Goal: Task Accomplishment & Management: Manage account settings

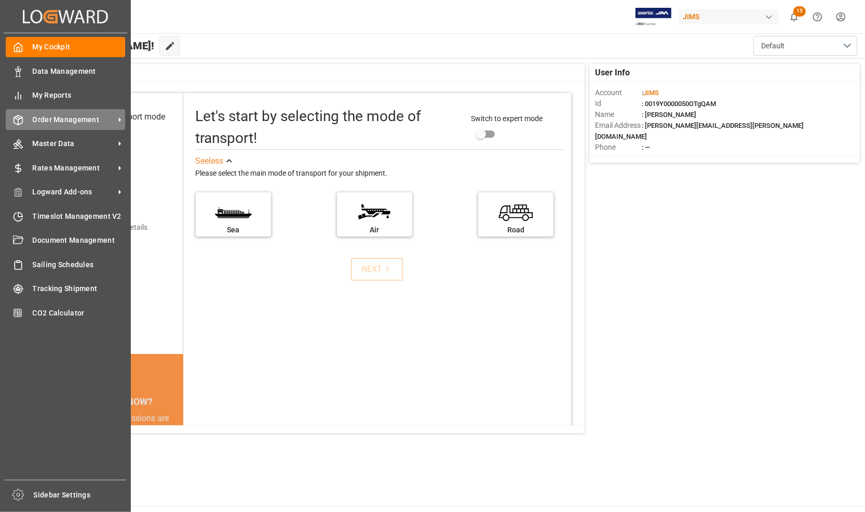
click at [57, 118] on span "Order Management" at bounding box center [74, 119] width 82 height 11
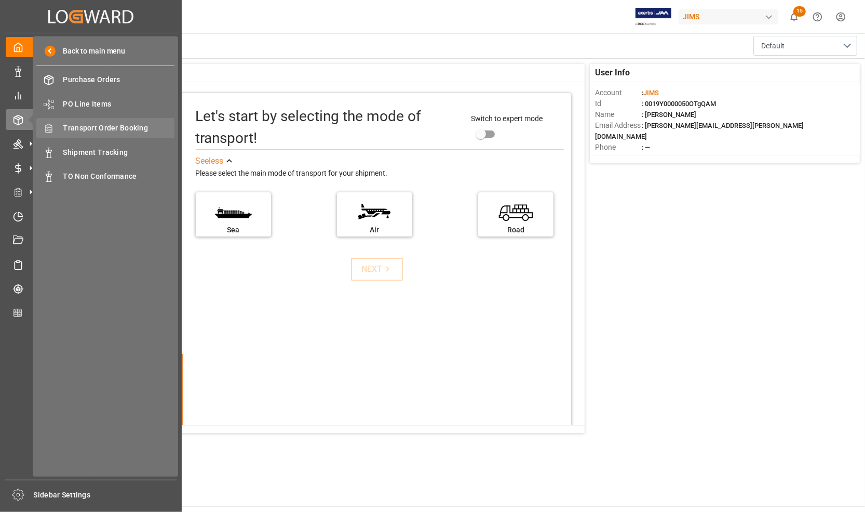
click at [91, 128] on span "Transport Order Booking" at bounding box center [119, 128] width 112 height 11
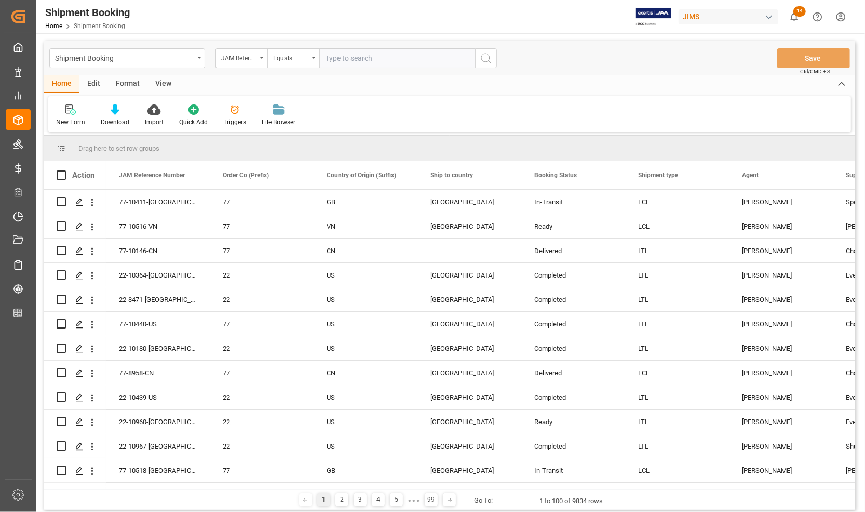
click at [343, 58] on input "text" at bounding box center [397, 58] width 156 height 20
type input "77-10975-US"
click at [486, 61] on icon "search button" at bounding box center [486, 58] width 12 height 12
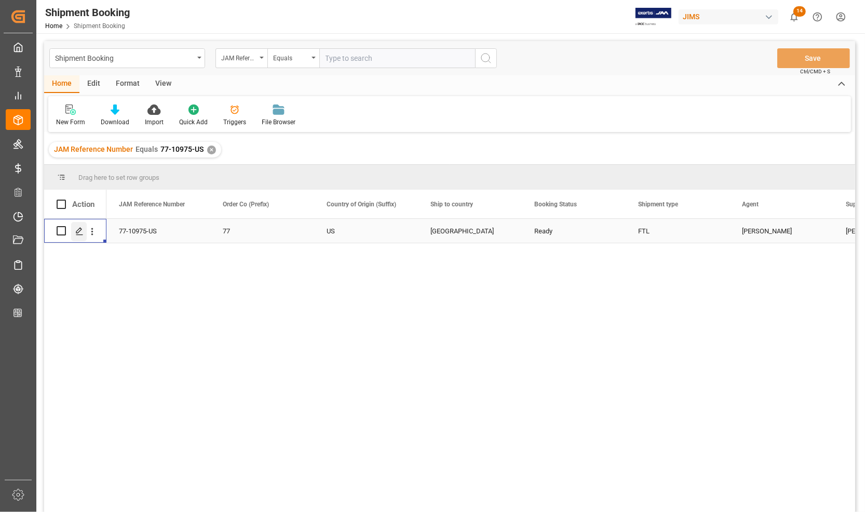
click at [78, 232] on polygon "Press SPACE to select this row." at bounding box center [78, 230] width 5 height 5
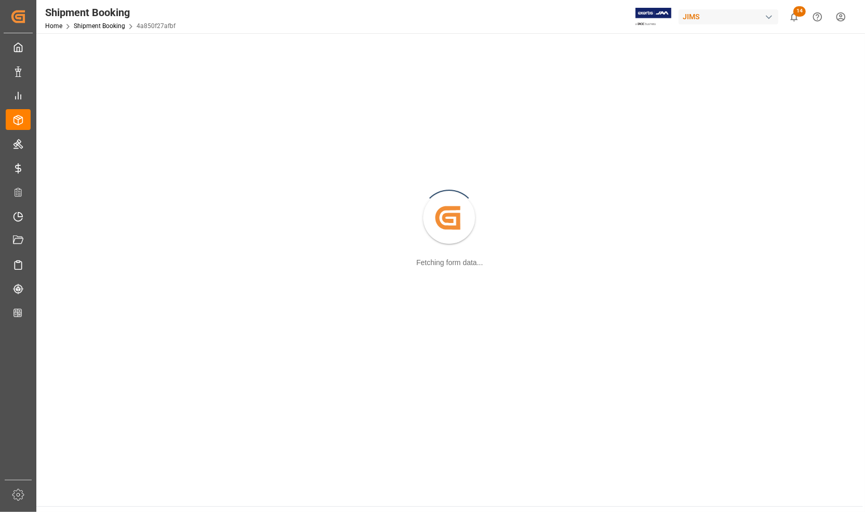
click at [78, 232] on div "Created by potrace 1.15, written by Peter Selinger 2001-2017 Fetching form data…" at bounding box center [450, 218] width 814 height 358
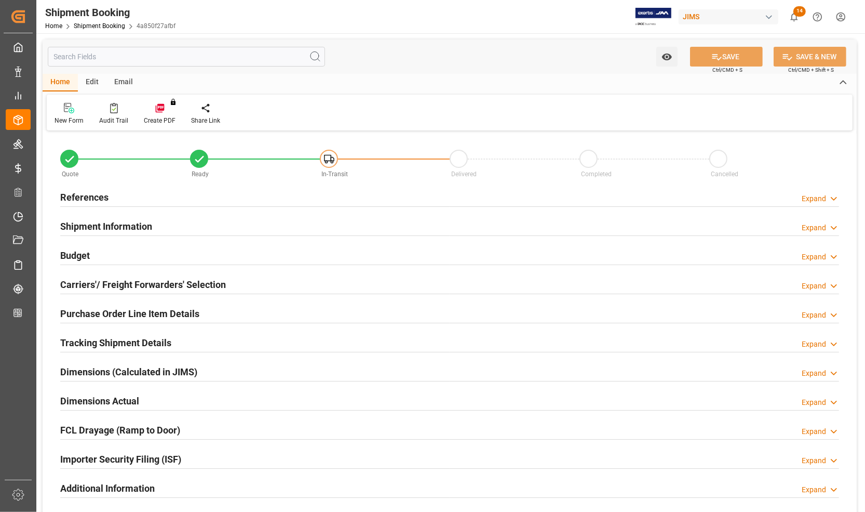
type input "3200"
click at [71, 253] on h2 "Budget" at bounding box center [75, 255] width 30 height 14
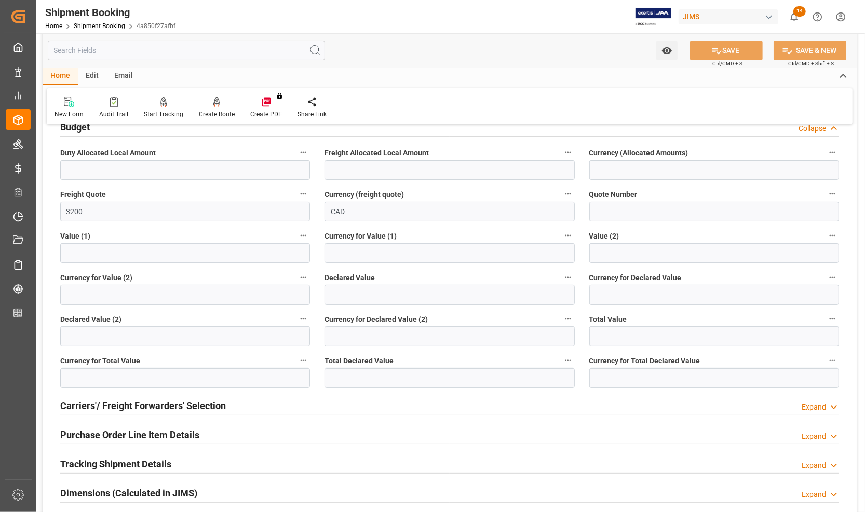
scroll to position [130, 0]
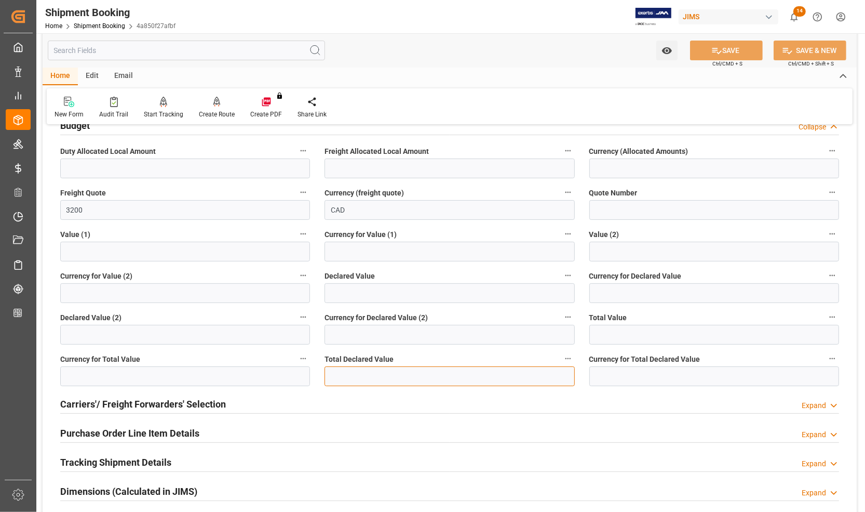
click at [347, 377] on input "text" at bounding box center [450, 376] width 250 height 20
type input "134011.80"
click at [621, 368] on input at bounding box center [715, 376] width 250 height 20
type input "USD"
click at [712, 53] on icon at bounding box center [717, 50] width 11 height 11
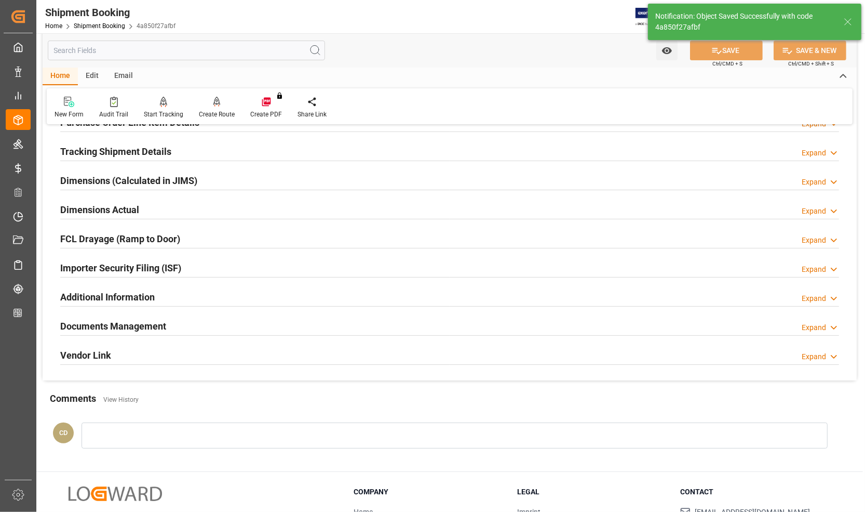
scroll to position [269, 0]
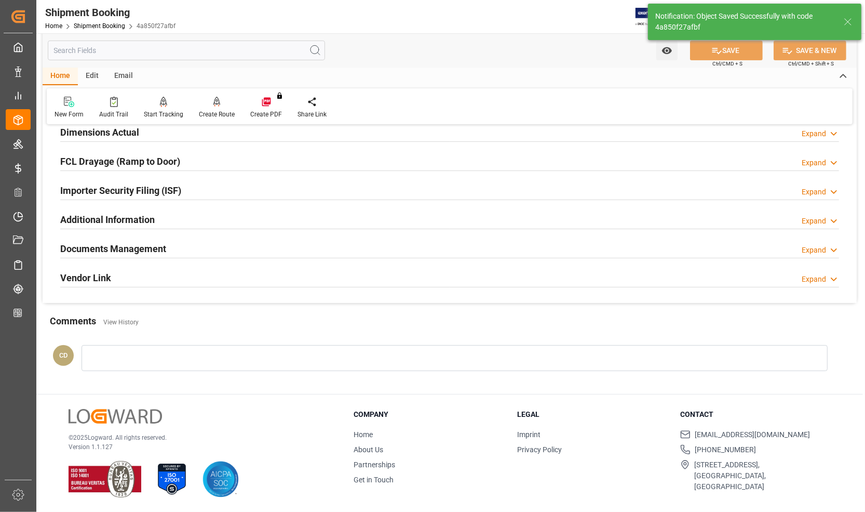
click at [104, 248] on h2 "Documents Management" at bounding box center [113, 249] width 106 height 14
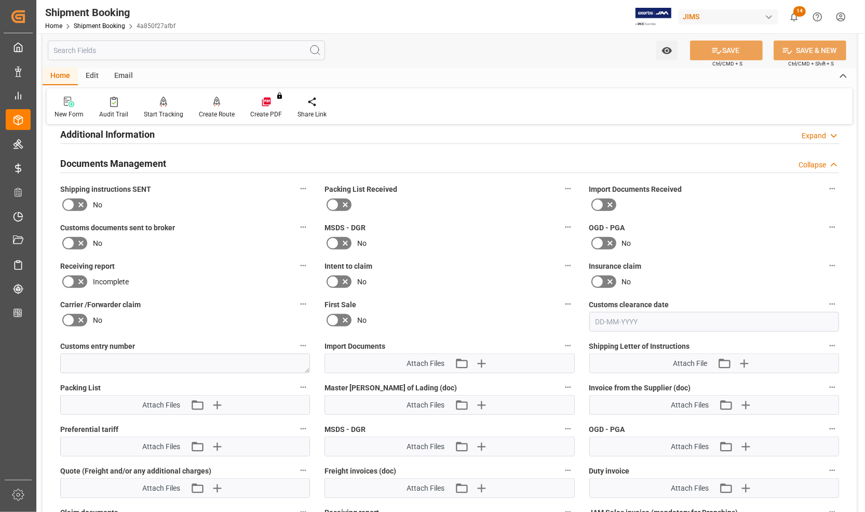
scroll to position [399, 0]
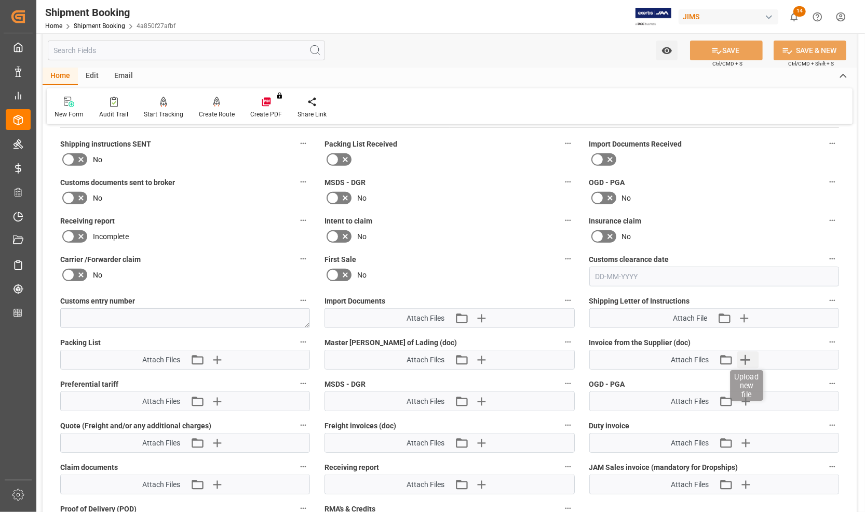
click at [746, 356] on icon "button" at bounding box center [746, 360] width 10 height 10
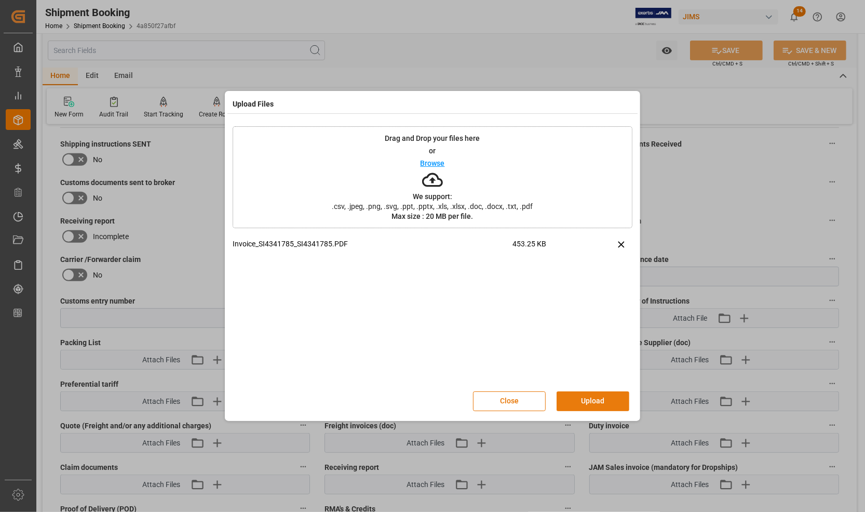
click at [583, 403] on button "Upload" at bounding box center [593, 401] width 73 height 20
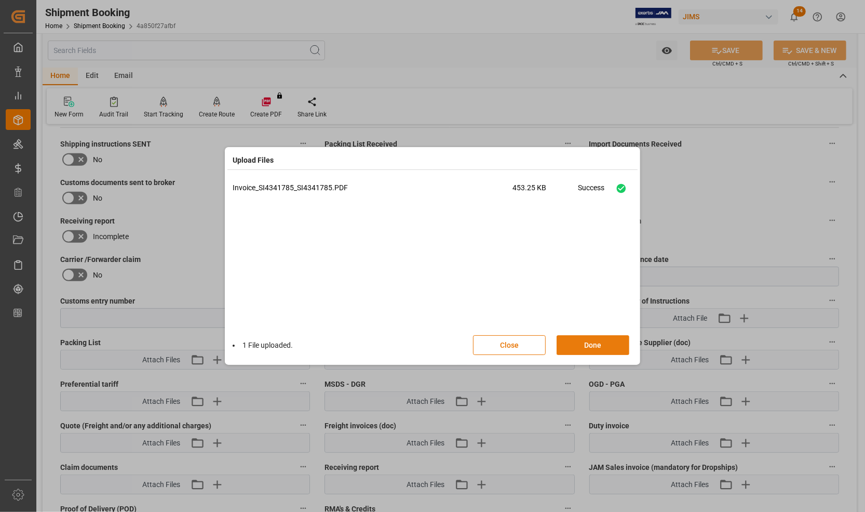
click at [582, 348] on button "Done" at bounding box center [593, 345] width 73 height 20
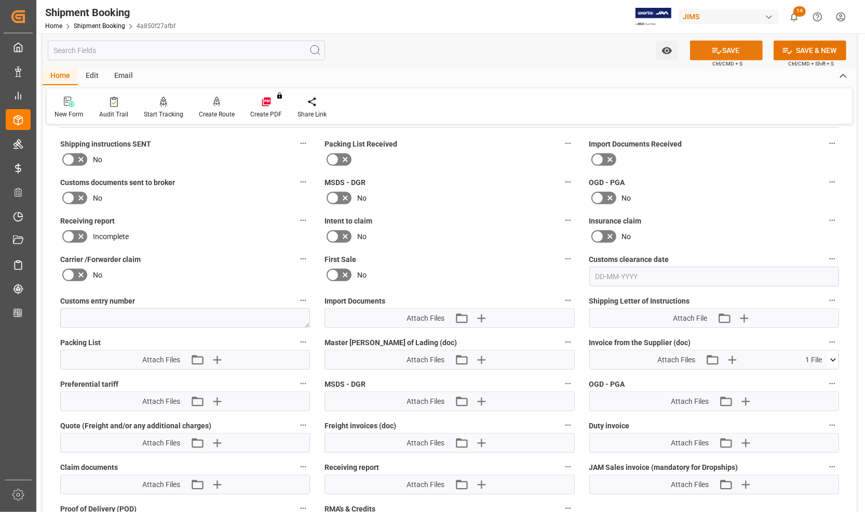
click at [707, 52] on button "SAVE" at bounding box center [726, 51] width 73 height 20
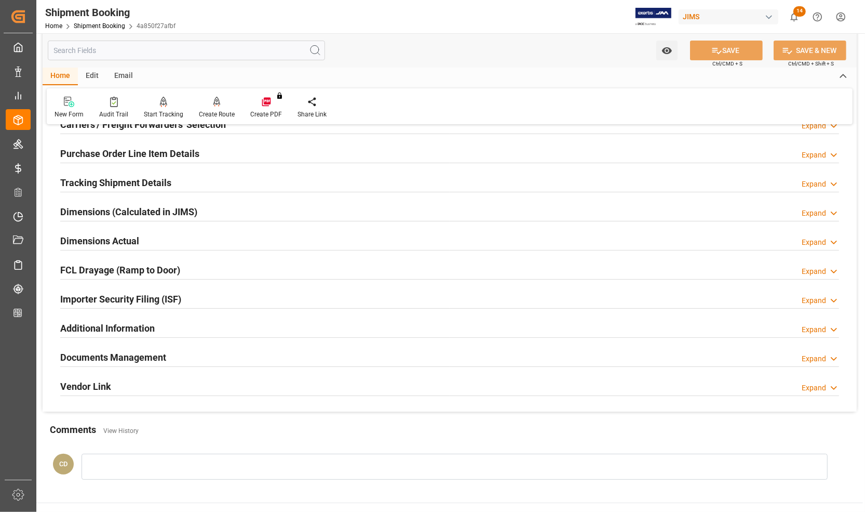
scroll to position [139, 0]
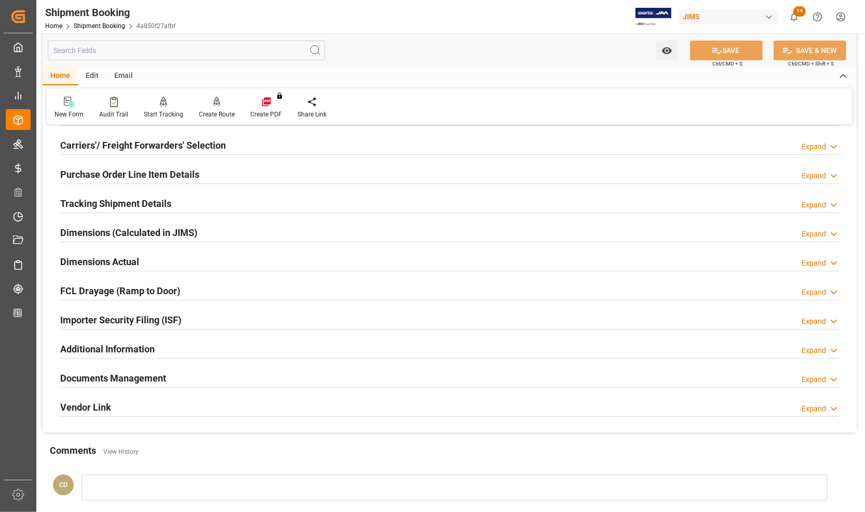
click at [100, 145] on h2 "Carriers'/ Freight Forwarders' Selection" at bounding box center [143, 145] width 166 height 14
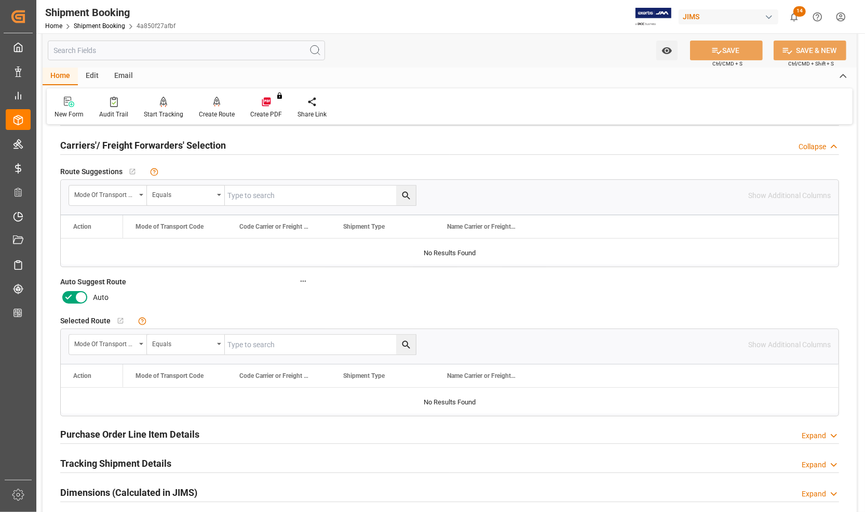
click at [78, 294] on icon at bounding box center [81, 297] width 12 height 12
click at [0, 0] on input "checkbox" at bounding box center [0, 0] width 0 height 0
click at [703, 52] on button "SAVE" at bounding box center [726, 51] width 73 height 20
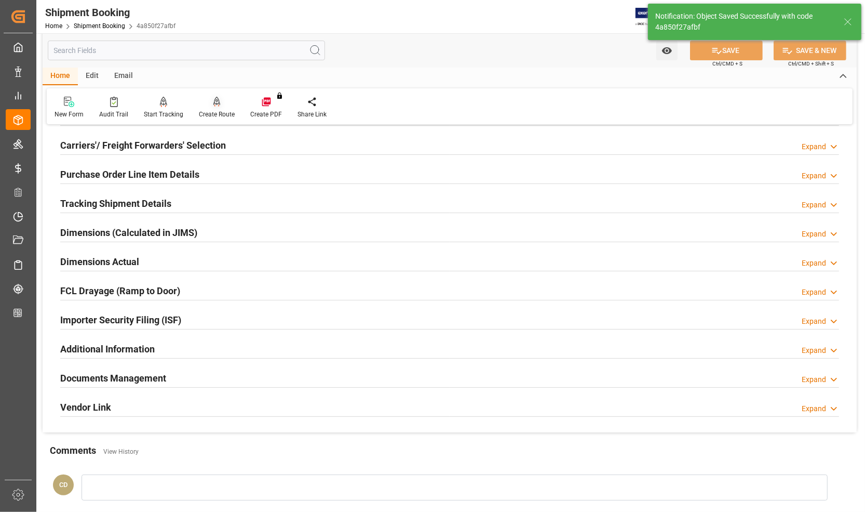
click at [213, 100] on icon at bounding box center [216, 101] width 7 height 9
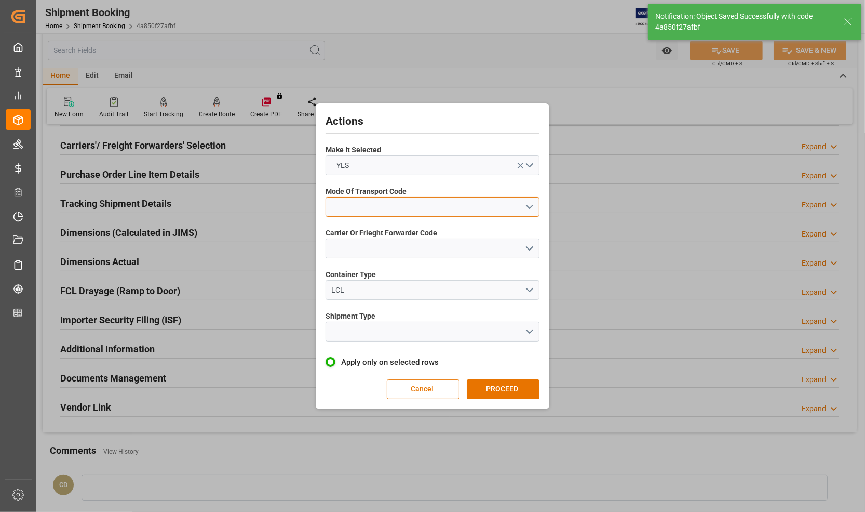
click at [395, 198] on button "open menu" at bounding box center [433, 207] width 214 height 20
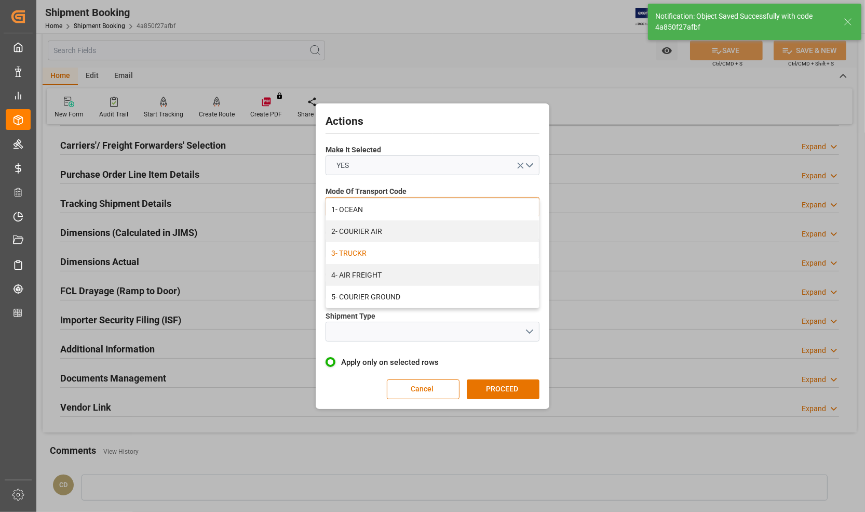
click at [360, 251] on div "3- TRUCKR" at bounding box center [432, 253] width 213 height 22
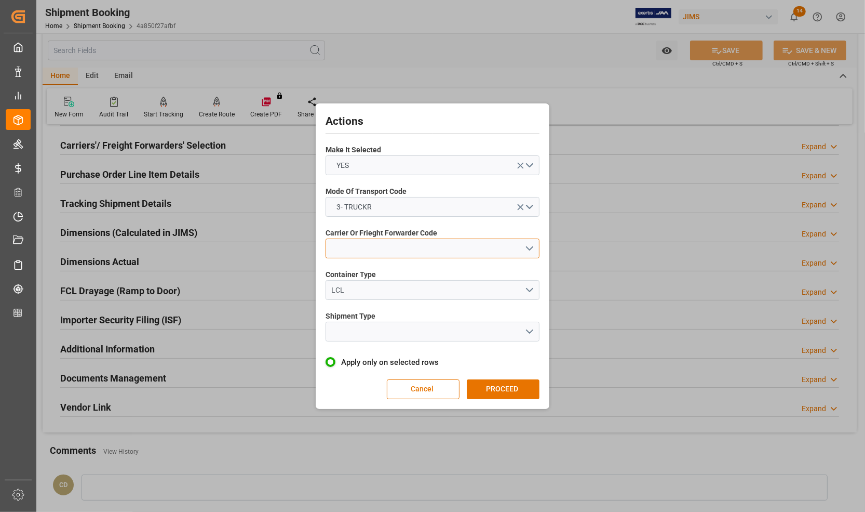
click at [356, 245] on button "open menu" at bounding box center [433, 248] width 214 height 20
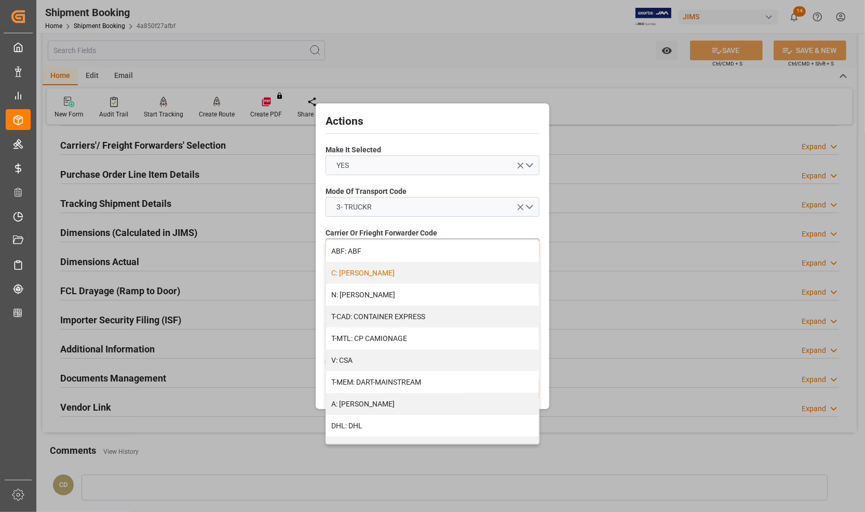
click at [374, 267] on div "C: [PERSON_NAME]" at bounding box center [432, 273] width 213 height 22
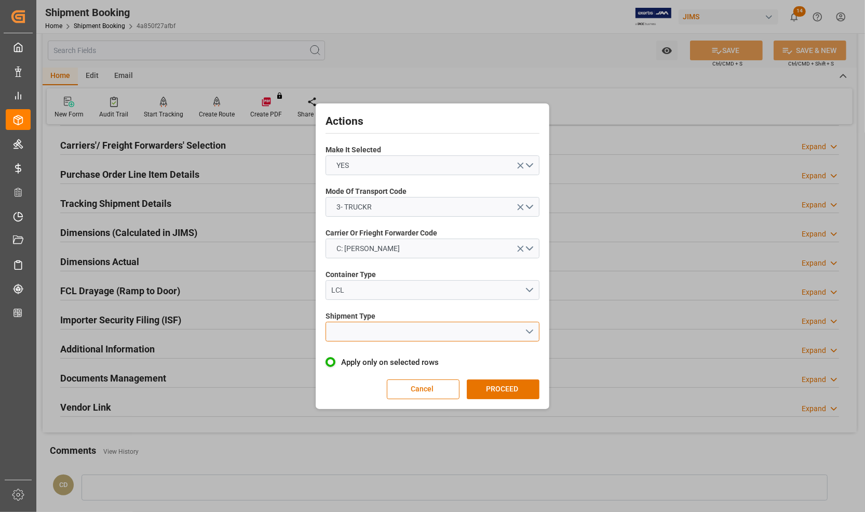
click at [381, 333] on button "open menu" at bounding box center [433, 332] width 214 height 20
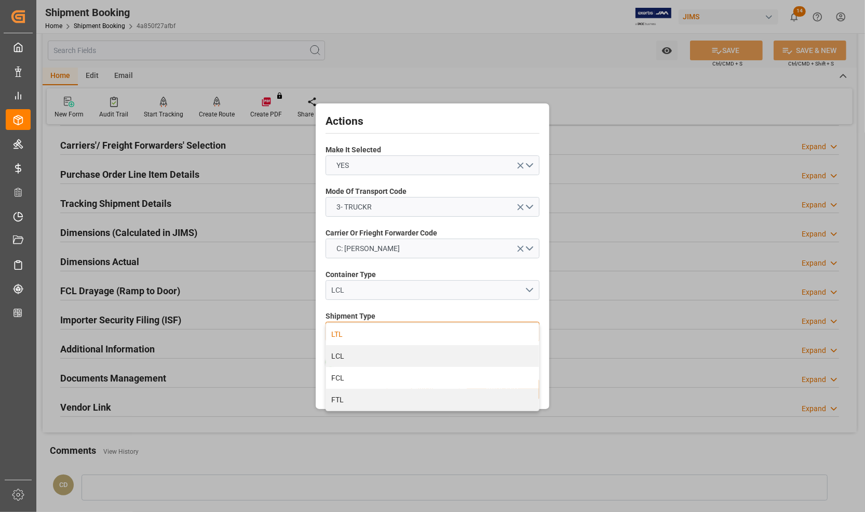
click at [346, 334] on div "LTL" at bounding box center [432, 334] width 213 height 22
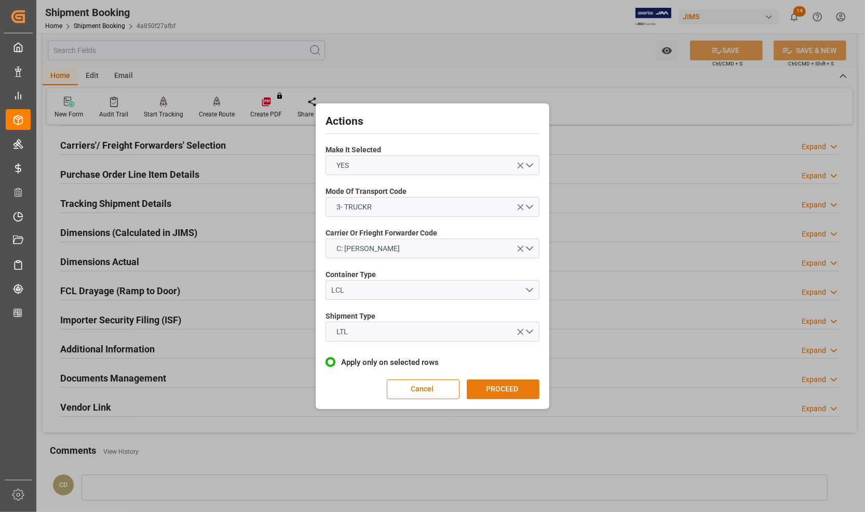
click at [491, 387] on button "PROCEED" at bounding box center [503, 389] width 73 height 20
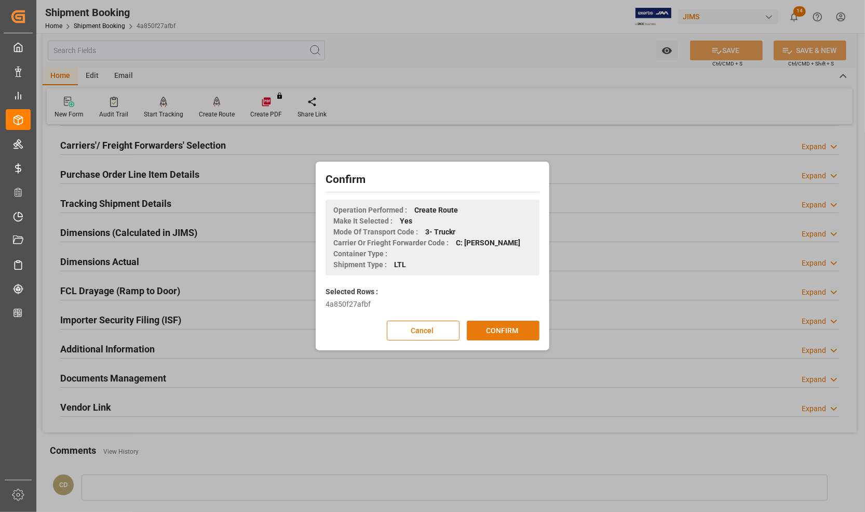
click at [505, 331] on button "CONFIRM" at bounding box center [503, 330] width 73 height 20
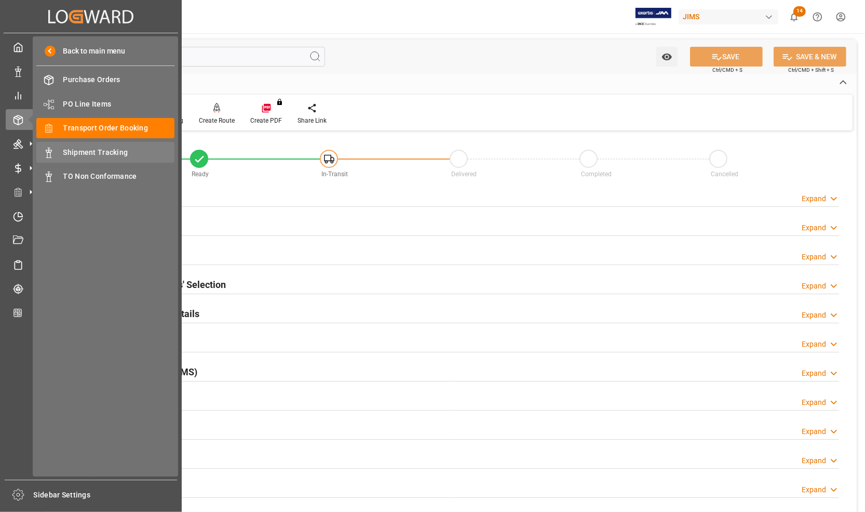
click at [92, 149] on span "Shipment Tracking" at bounding box center [119, 152] width 112 height 11
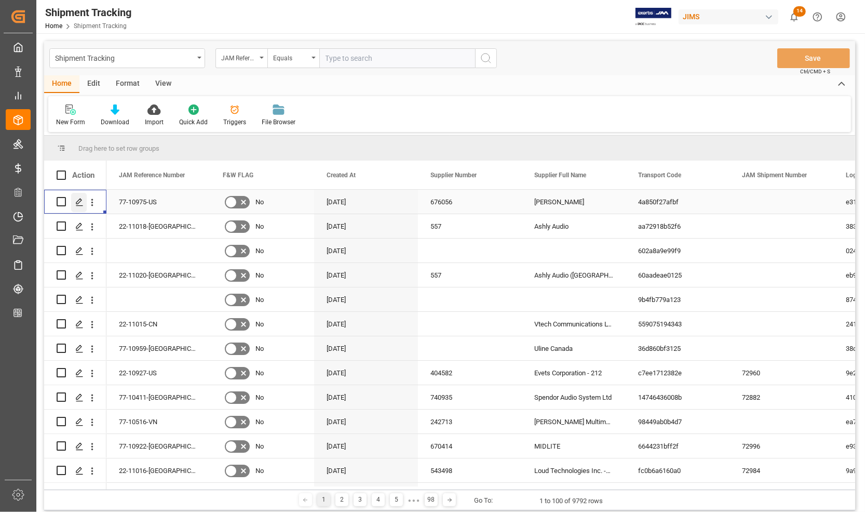
click at [79, 200] on icon "Press SPACE to select this row." at bounding box center [79, 202] width 8 height 8
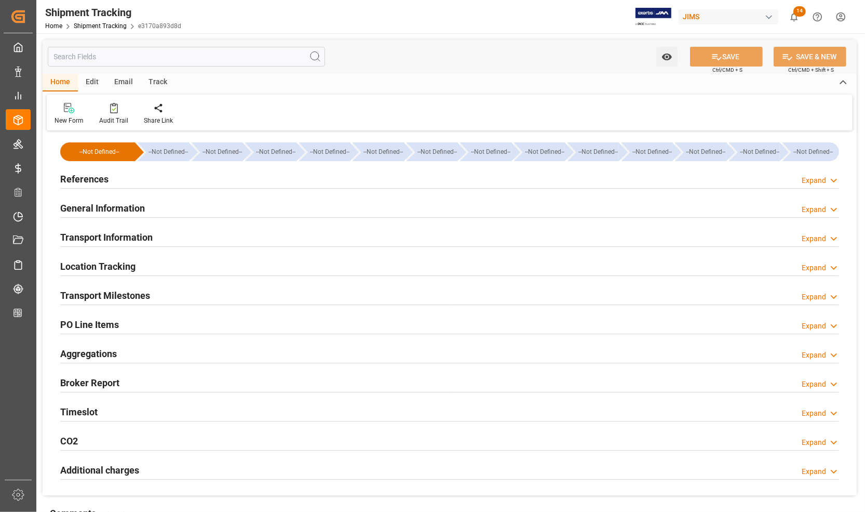
type input "[DATE]"
click at [84, 178] on h2 "References" at bounding box center [84, 179] width 48 height 14
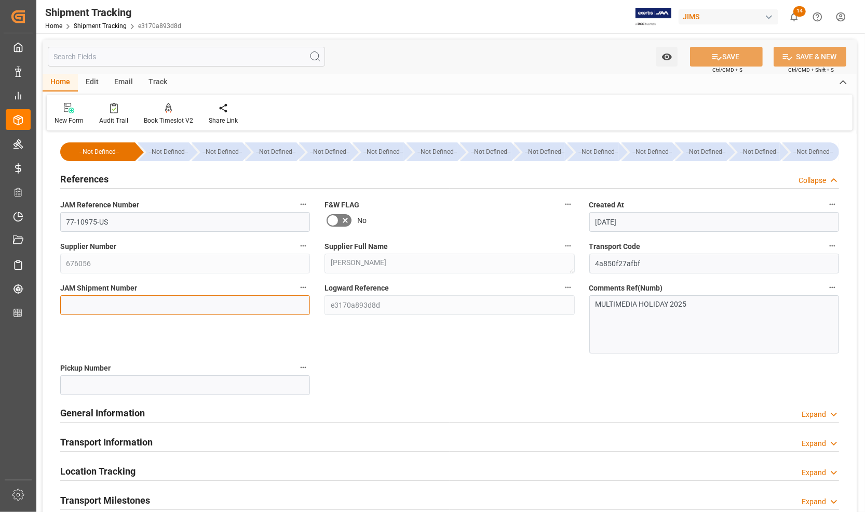
click at [94, 304] on input at bounding box center [185, 305] width 250 height 20
type input "73003"
click at [715, 56] on icon at bounding box center [717, 57] width 9 height 6
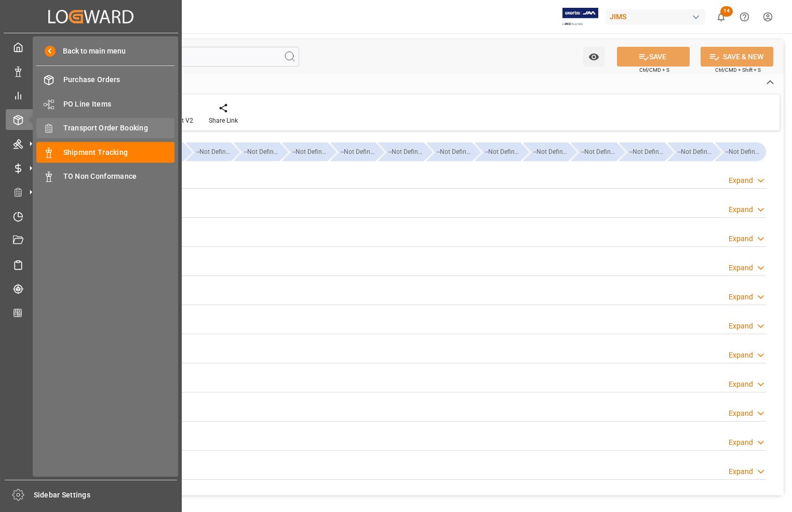
click at [76, 126] on span "Transport Order Booking" at bounding box center [119, 128] width 112 height 11
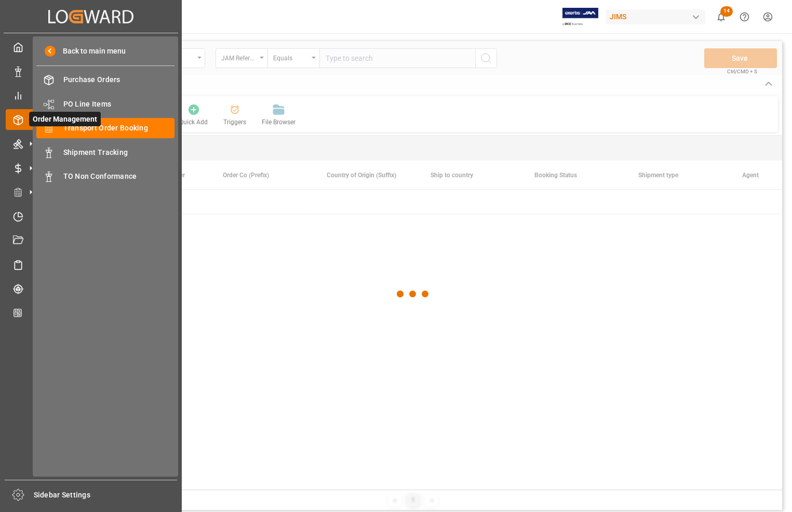
click at [22, 123] on icon at bounding box center [31, 120] width 22 height 22
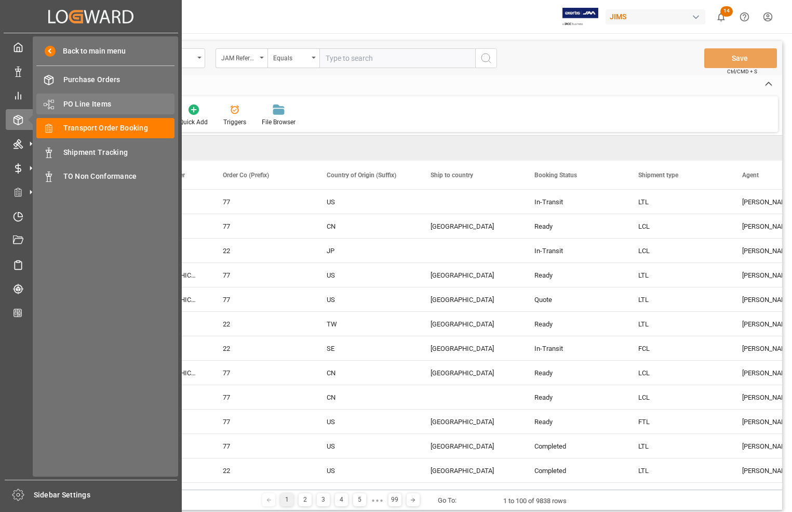
click at [73, 104] on span "PO Line Items" at bounding box center [119, 104] width 112 height 11
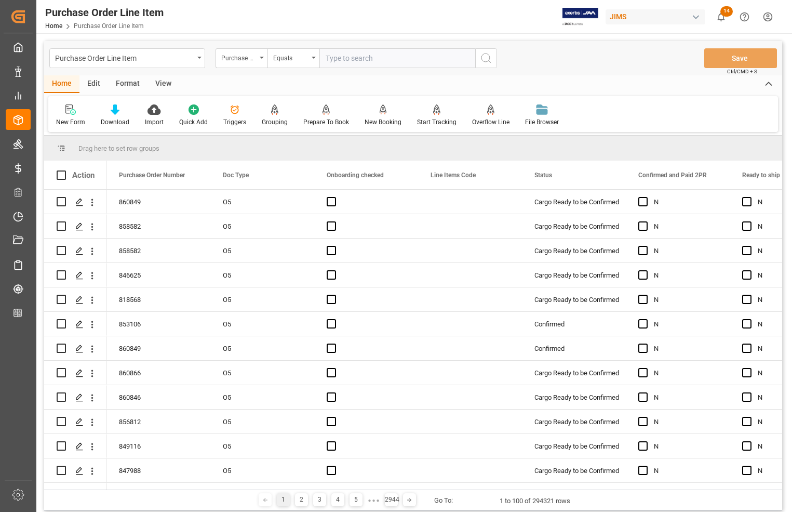
click at [245, 59] on div "Purchase Order Number" at bounding box center [238, 57] width 35 height 12
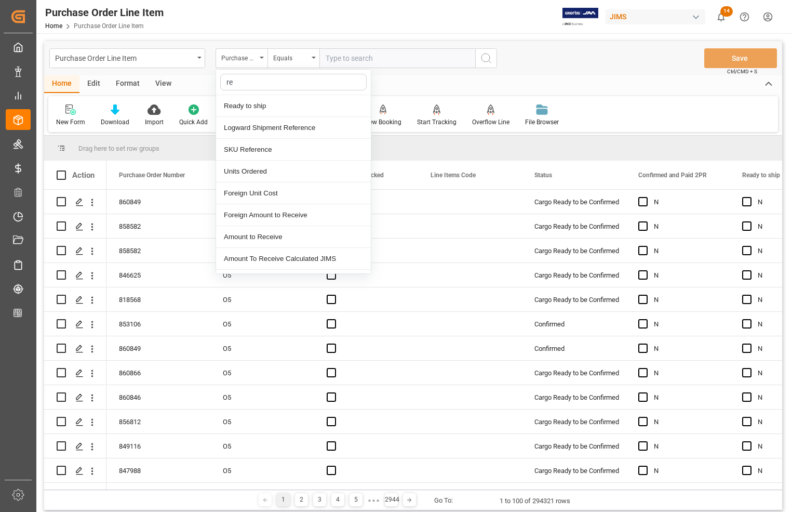
type input "ref"
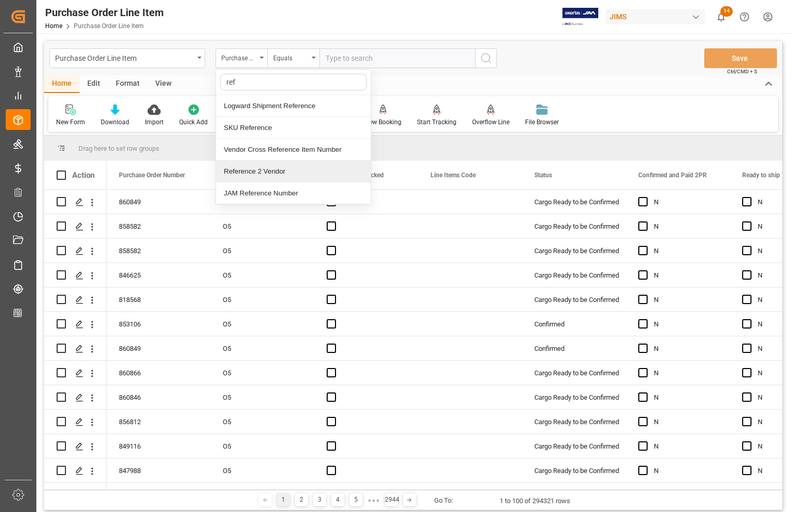
click at [235, 169] on div "Reference 2 Vendor" at bounding box center [293, 171] width 155 height 22
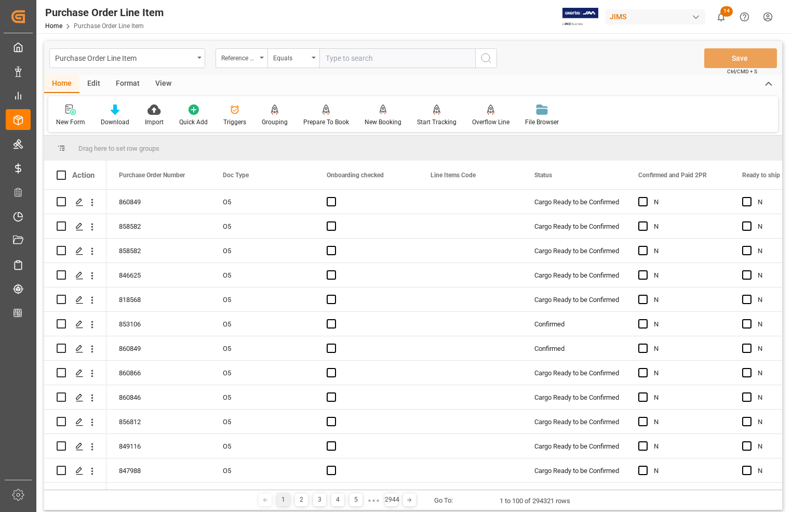
click at [160, 82] on div "View" at bounding box center [164, 84] width 32 height 18
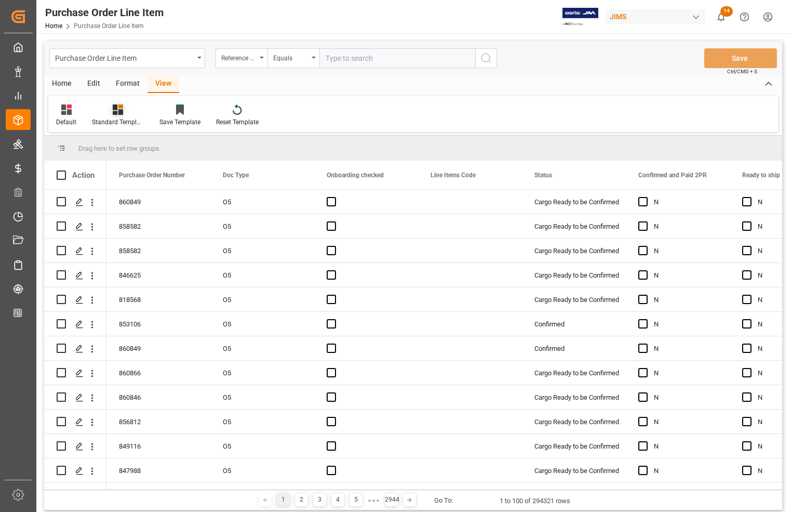
click at [118, 118] on div "Standard Templates" at bounding box center [118, 121] width 52 height 9
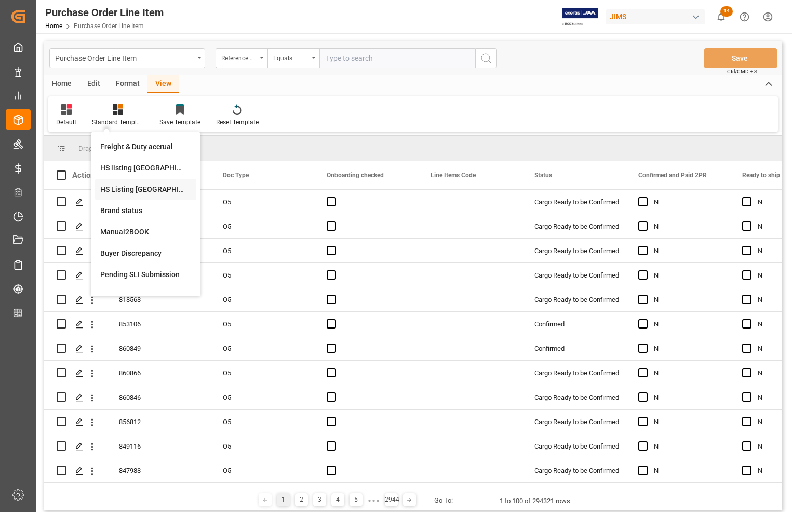
click at [130, 189] on div "HS Listing [GEOGRAPHIC_DATA]" at bounding box center [145, 189] width 91 height 11
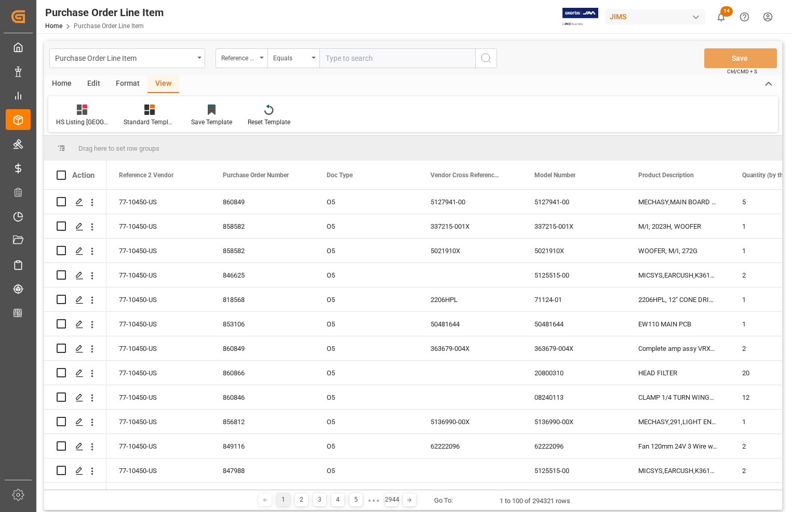
click at [335, 57] on input "text" at bounding box center [397, 58] width 156 height 20
type input "77-10975-US"
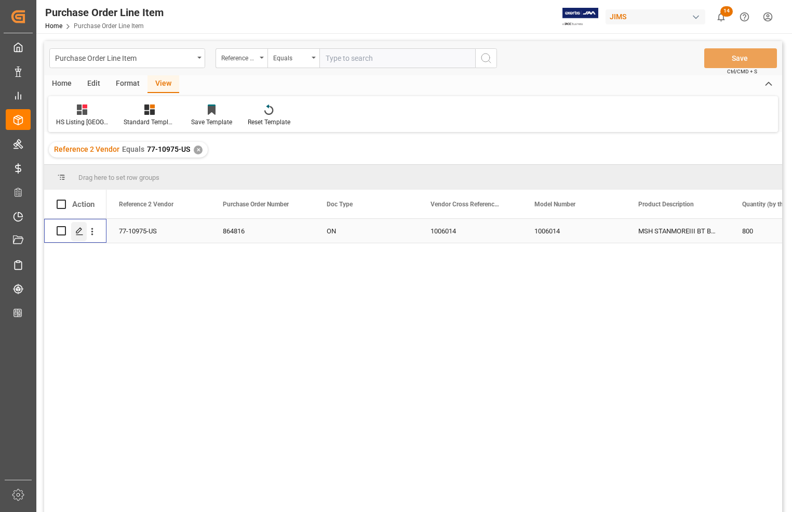
click at [77, 231] on icon "Press SPACE to select this row." at bounding box center [79, 231] width 8 height 8
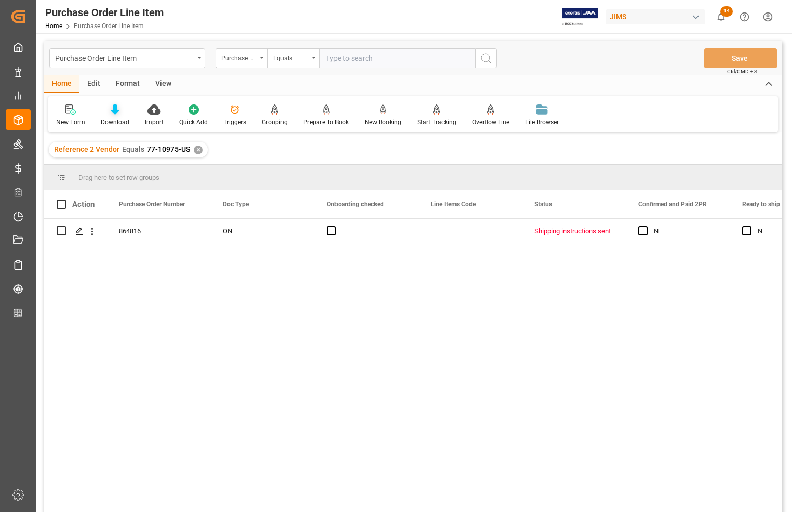
click at [112, 120] on div "Download" at bounding box center [115, 121] width 29 height 9
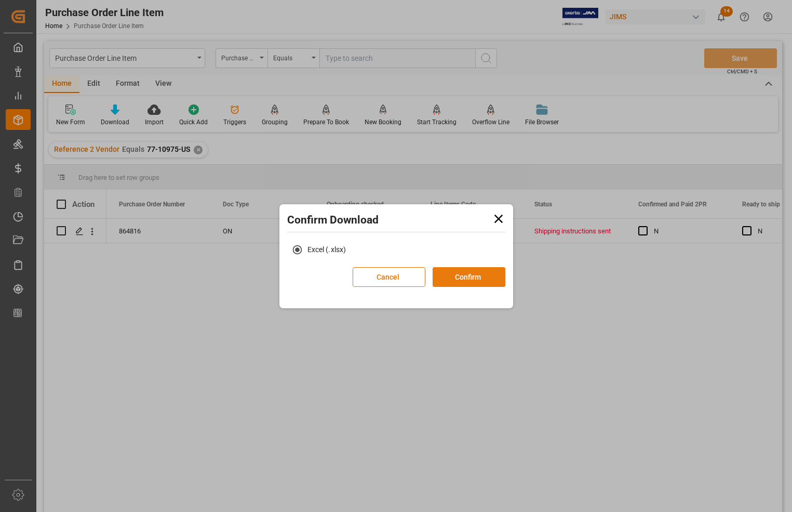
click at [481, 274] on button "Confirm" at bounding box center [469, 277] width 73 height 20
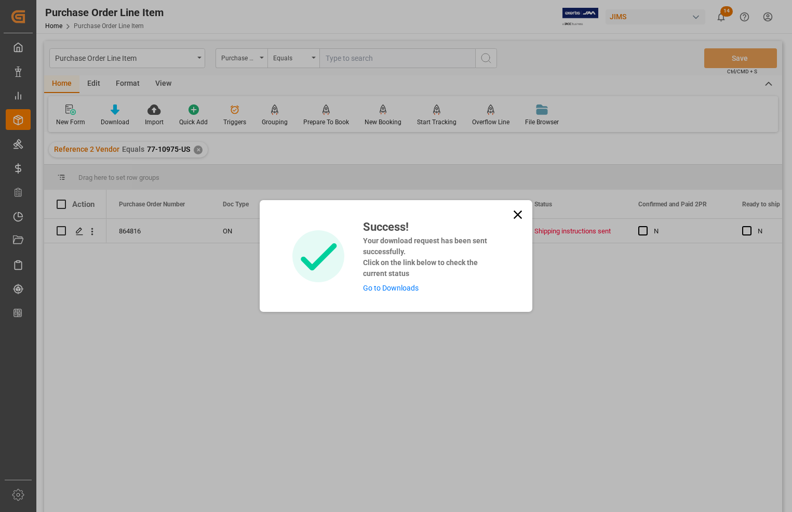
click at [400, 286] on link "Go to Downloads" at bounding box center [391, 288] width 56 height 8
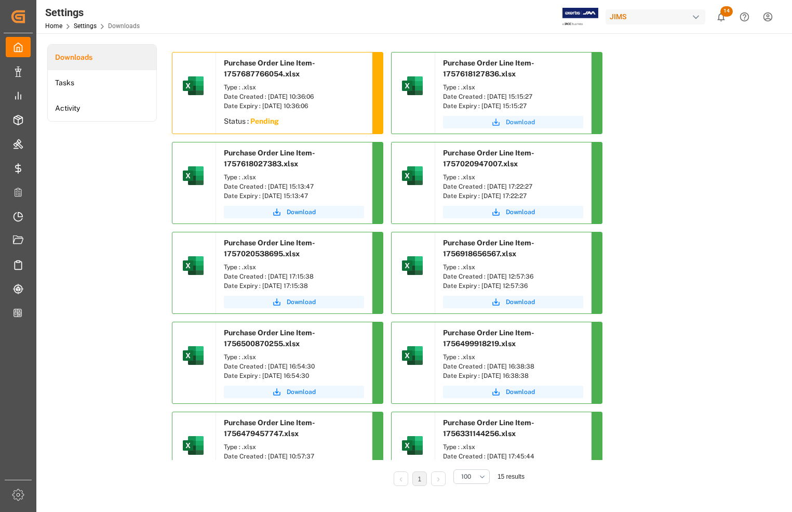
click at [520, 121] on span "Download" at bounding box center [520, 121] width 29 height 9
click at [265, 121] on sapn "Pending" at bounding box center [264, 121] width 29 height 8
click at [253, 104] on div "Date Expiry : [DATE] 10:36:06" at bounding box center [294, 105] width 140 height 9
click at [466, 99] on div "Date Created : [DATE] 15:15:27" at bounding box center [513, 96] width 140 height 9
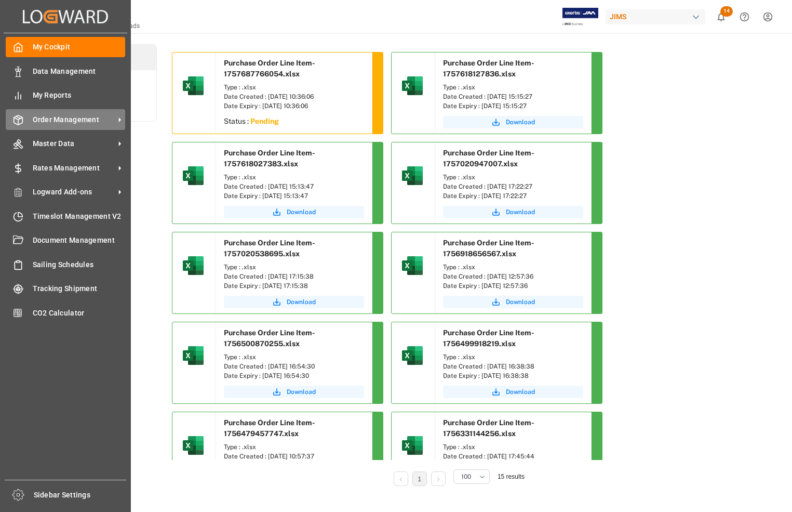
click at [51, 117] on span "Order Management" at bounding box center [74, 119] width 82 height 11
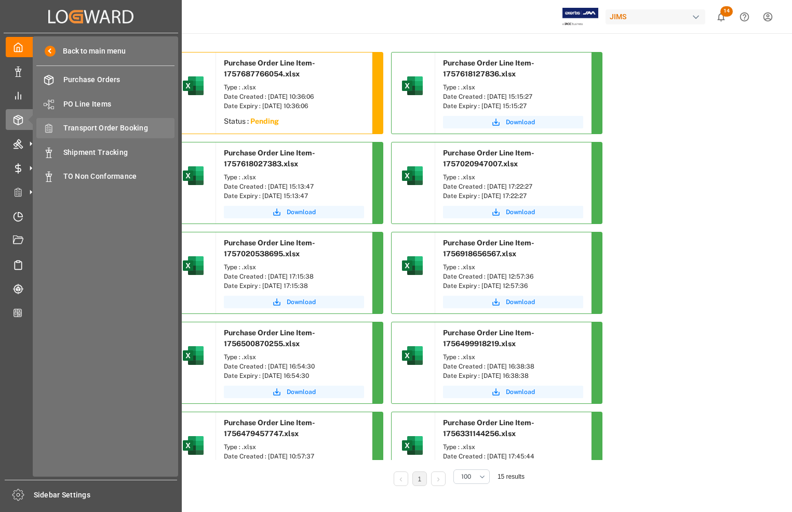
click at [79, 126] on span "Transport Order Booking" at bounding box center [119, 128] width 112 height 11
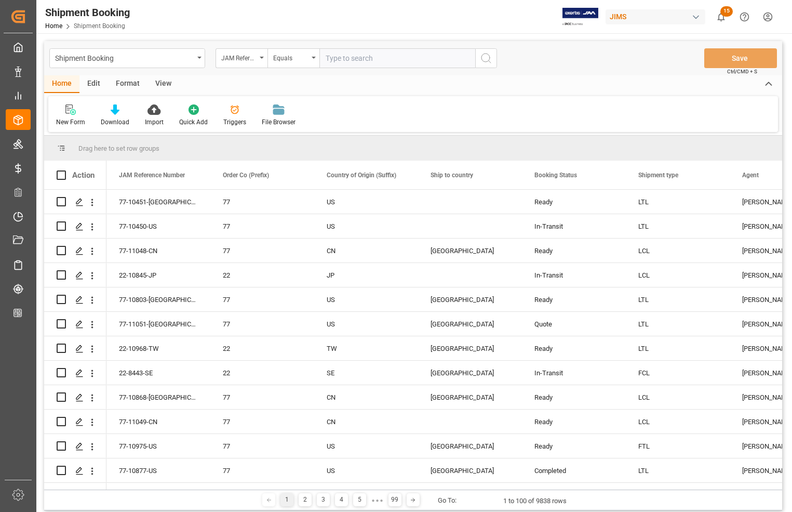
click at [344, 56] on input "text" at bounding box center [397, 58] width 156 height 20
type input "77-10645-US"
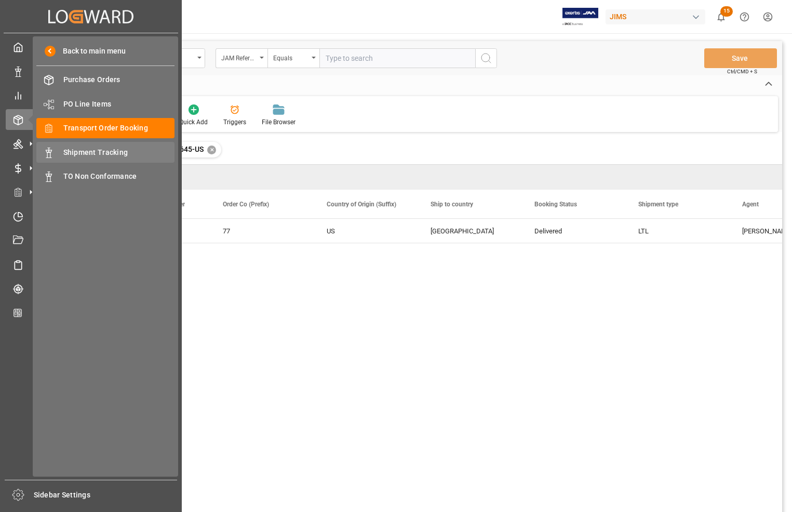
click at [97, 151] on span "Shipment Tracking" at bounding box center [119, 152] width 112 height 11
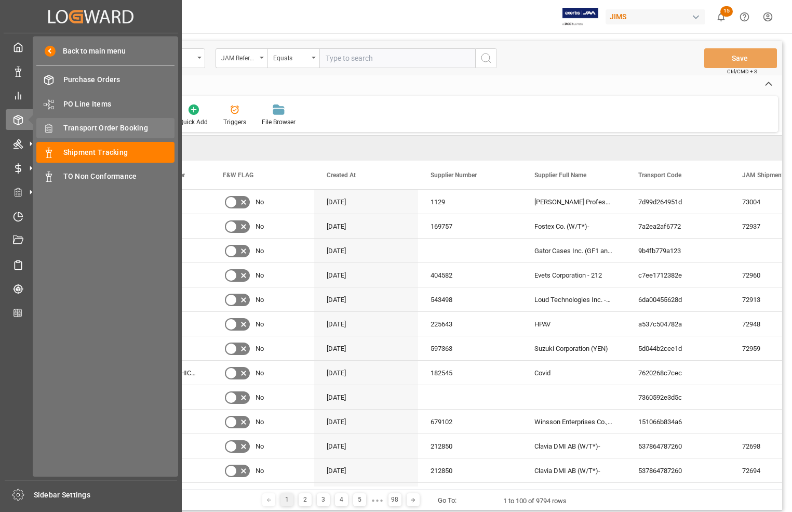
click at [76, 129] on span "Transport Order Booking" at bounding box center [119, 128] width 112 height 11
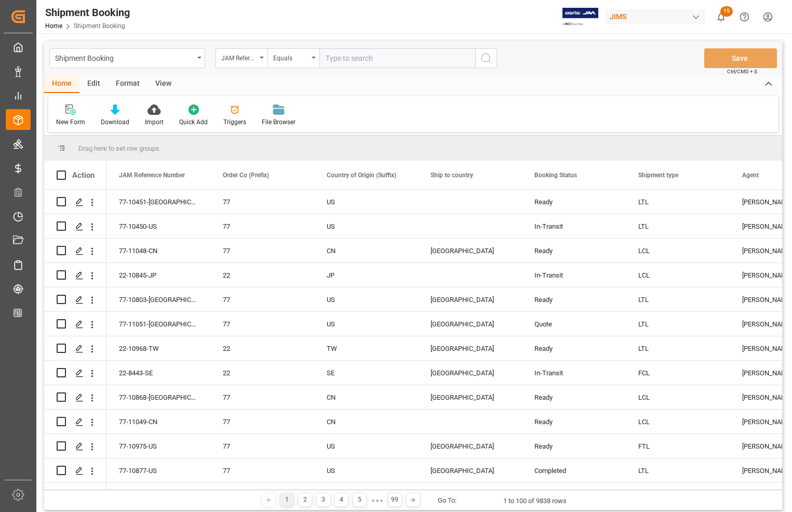
click at [333, 56] on input "text" at bounding box center [397, 58] width 156 height 20
type input "77-10645-US"
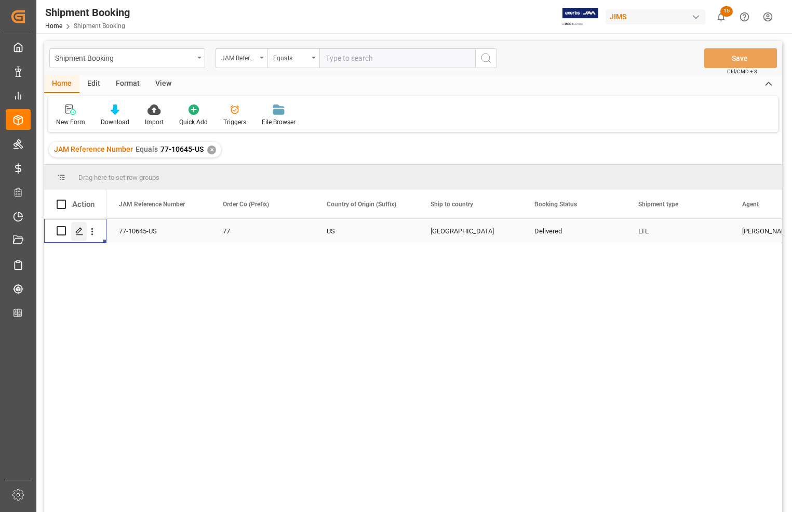
click at [78, 234] on icon "Press SPACE to select this row." at bounding box center [79, 231] width 8 height 8
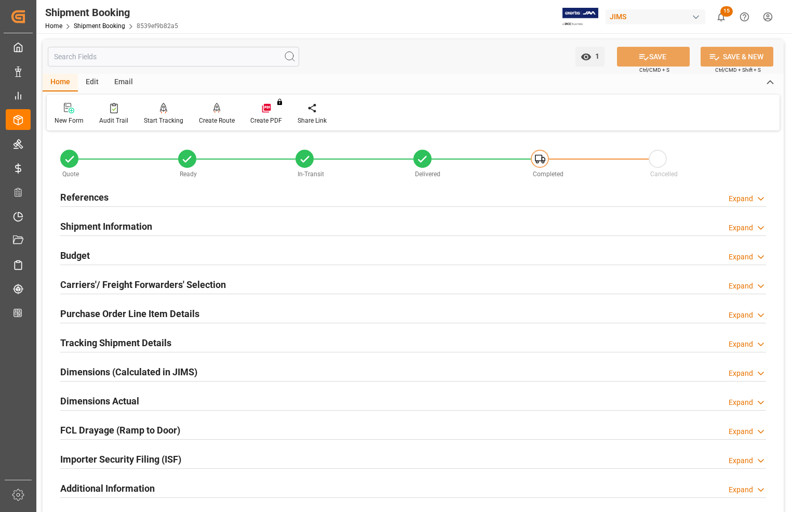
click at [78, 255] on h2 "Budget" at bounding box center [75, 255] width 30 height 14
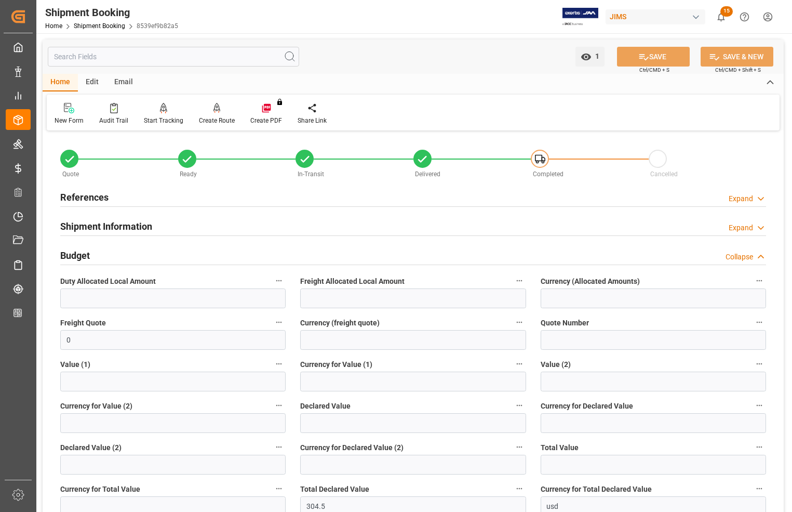
click at [78, 255] on h2 "Budget" at bounding box center [75, 255] width 30 height 14
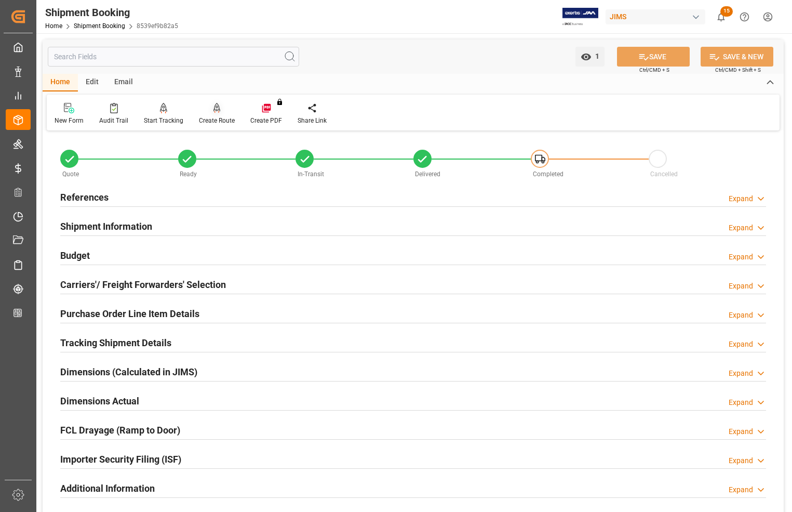
click at [213, 121] on div "Create Route" at bounding box center [217, 120] width 36 height 9
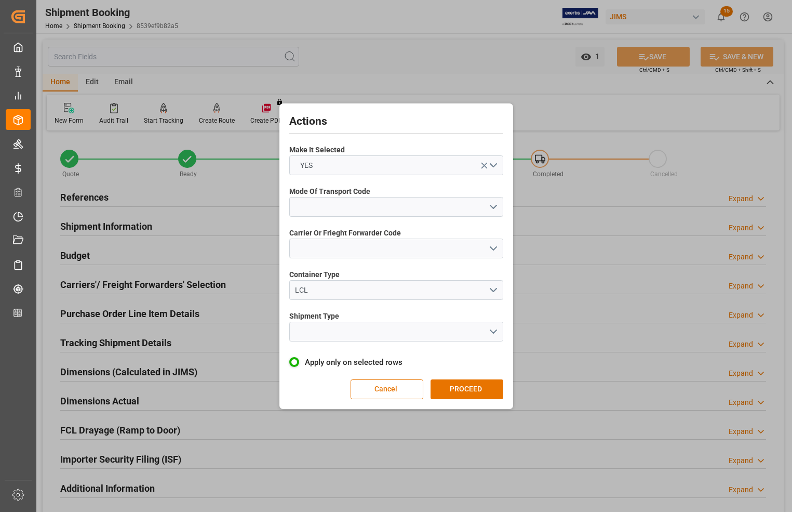
click at [341, 196] on span "Mode Of Transport Code" at bounding box center [329, 191] width 81 height 11
click at [341, 203] on button "open menu" at bounding box center [396, 207] width 214 height 20
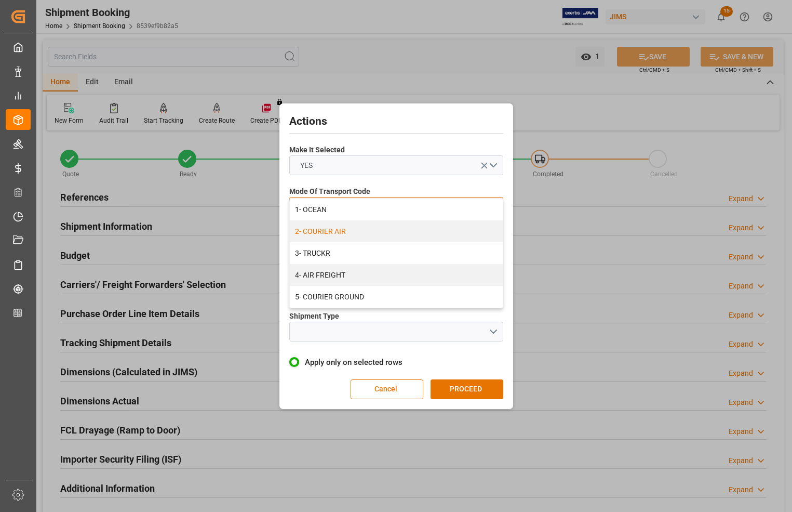
drag, startPoint x: 326, startPoint y: 297, endPoint x: 356, endPoint y: 236, distance: 67.1
click at [356, 236] on div "1- OCEAN 2- COURIER AIR 3- TRUCKR 4- AIR FREIGHT 5- COURIER GROUND" at bounding box center [396, 252] width 213 height 109
click at [356, 236] on div "2- COURIER AIR" at bounding box center [396, 231] width 213 height 22
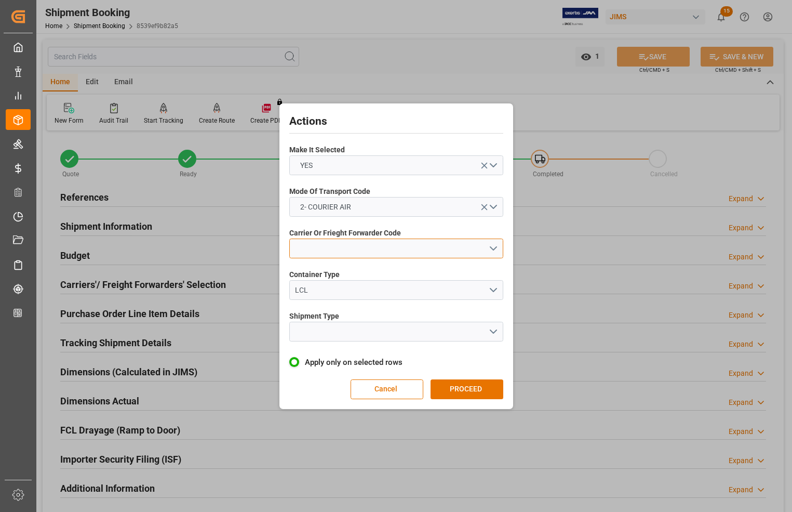
click at [335, 249] on button "open menu" at bounding box center [396, 248] width 214 height 20
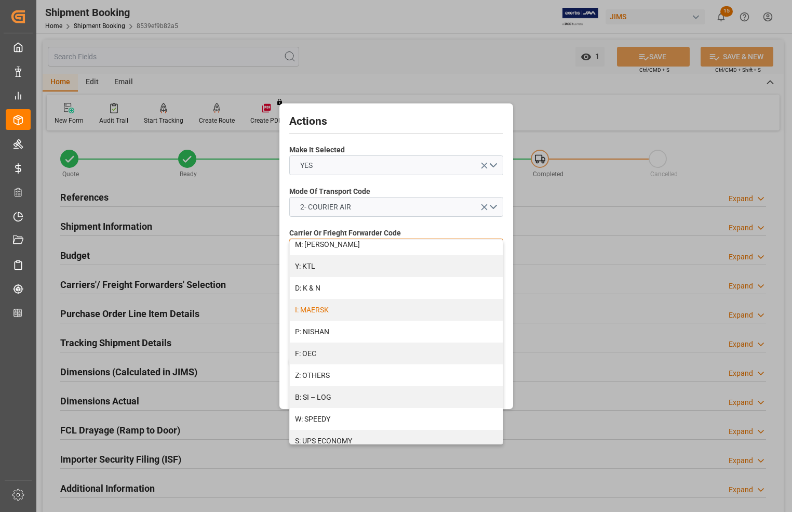
scroll to position [548, 0]
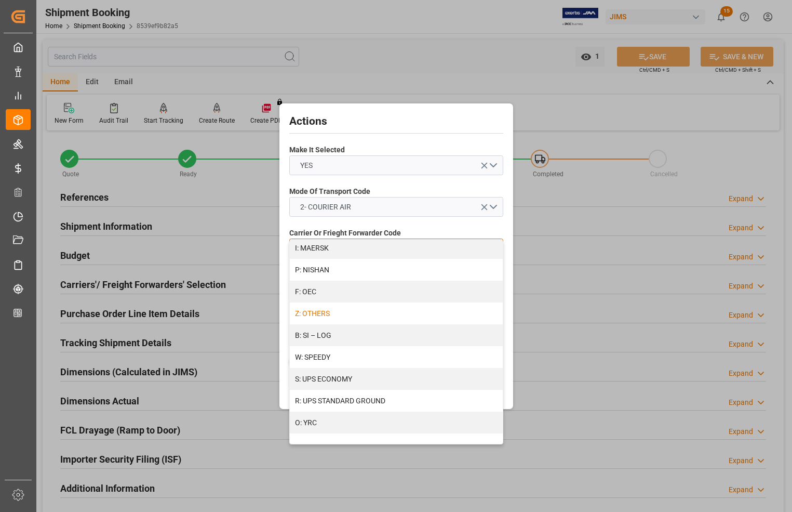
click at [330, 313] on div "Z: OTHERS" at bounding box center [396, 313] width 213 height 22
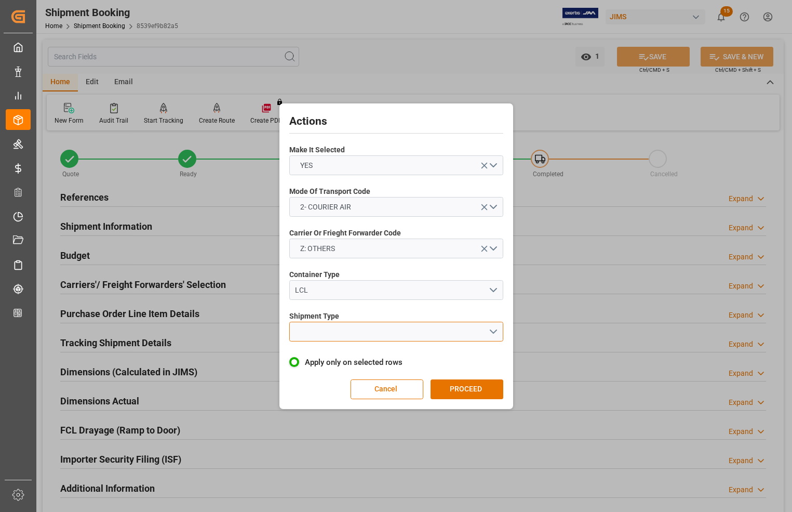
click at [330, 326] on button "open menu" at bounding box center [396, 332] width 214 height 20
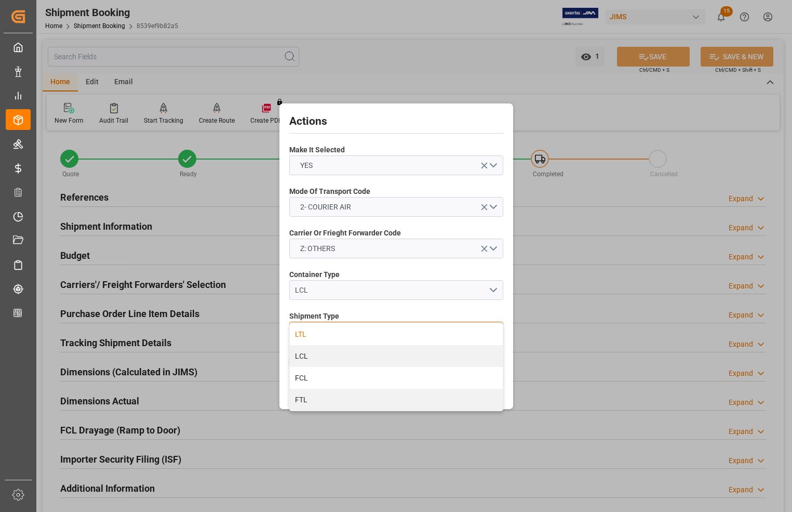
click at [304, 334] on div "LTL" at bounding box center [396, 334] width 213 height 22
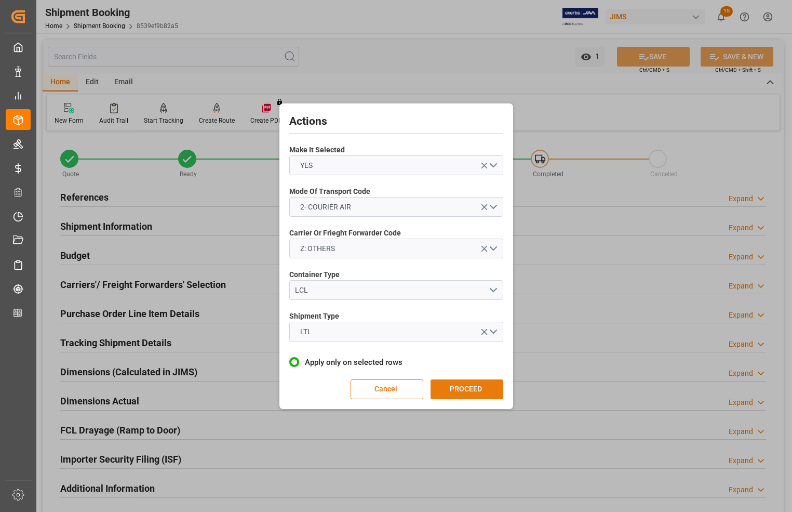
click at [463, 390] on button "PROCEED" at bounding box center [467, 389] width 73 height 20
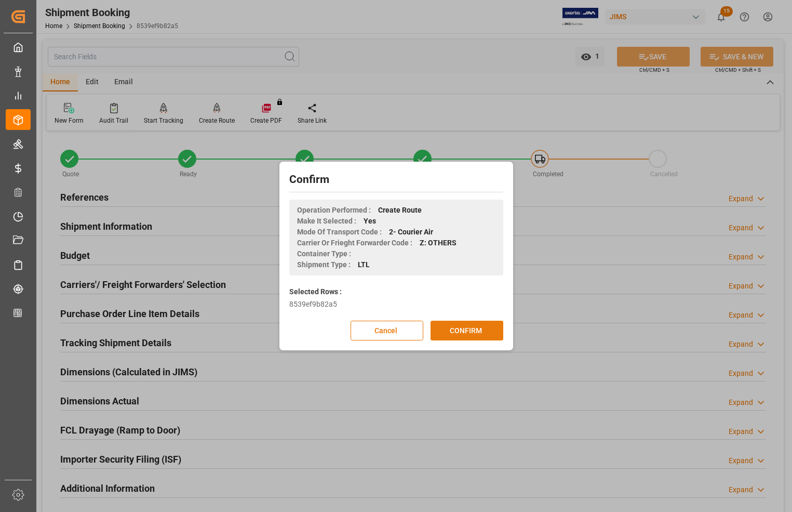
click at [479, 326] on button "CONFIRM" at bounding box center [467, 330] width 73 height 20
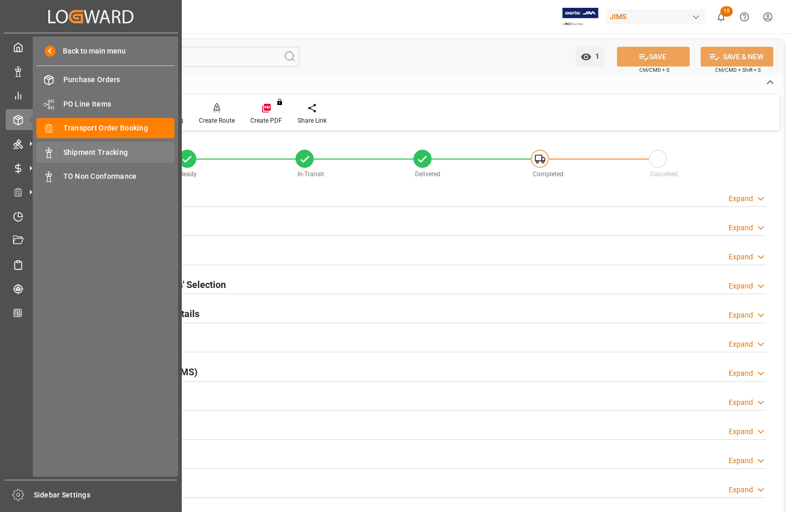
click at [72, 149] on span "Shipment Tracking" at bounding box center [119, 152] width 112 height 11
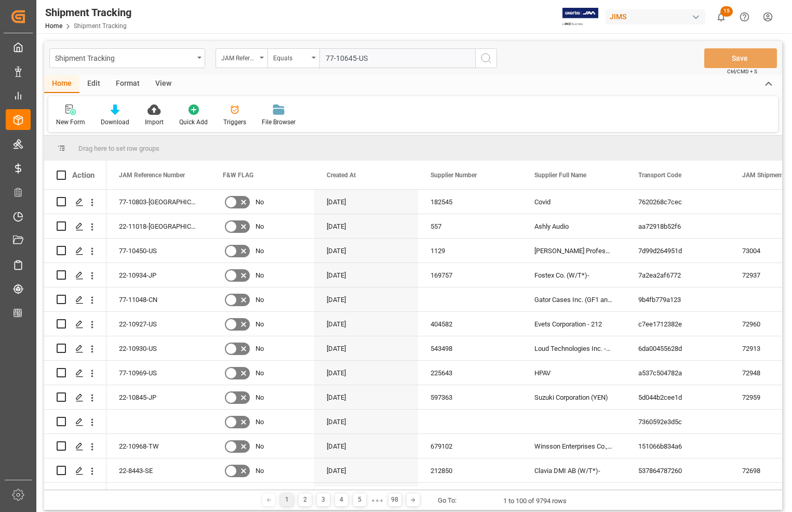
type input "77-10645-US"
click at [489, 57] on icon "search button" at bounding box center [486, 58] width 12 height 12
